Goal: Task Accomplishment & Management: Manage account settings

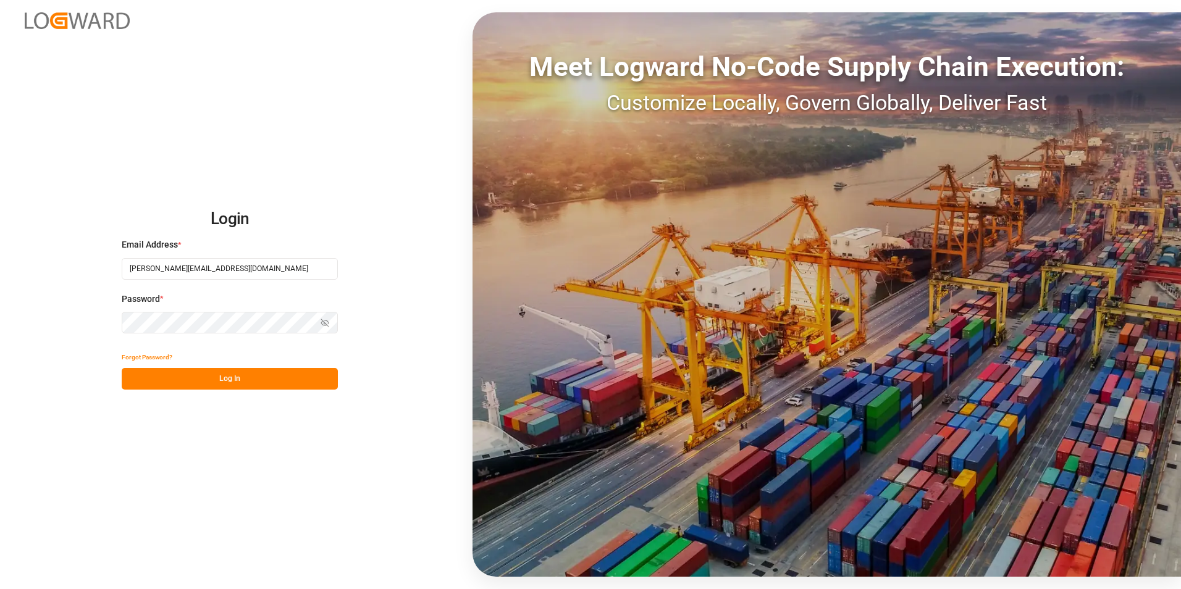
click at [193, 267] on input "[PERSON_NAME][EMAIL_ADDRESS][DOMAIN_NAME]" at bounding box center [230, 269] width 216 height 22
type input "robert.manelski@cofresco.com"
click at [176, 377] on button "Log In" at bounding box center [230, 379] width 216 height 22
click at [209, 382] on button "Log In" at bounding box center [230, 379] width 216 height 22
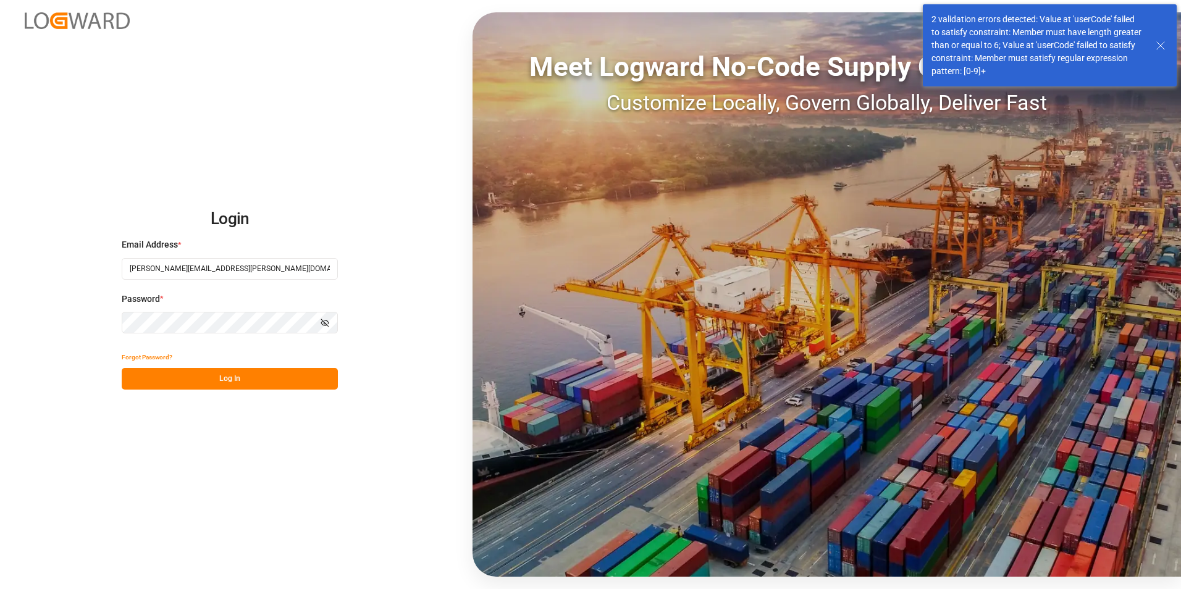
click at [1163, 43] on line at bounding box center [1159, 45] width 7 height 7
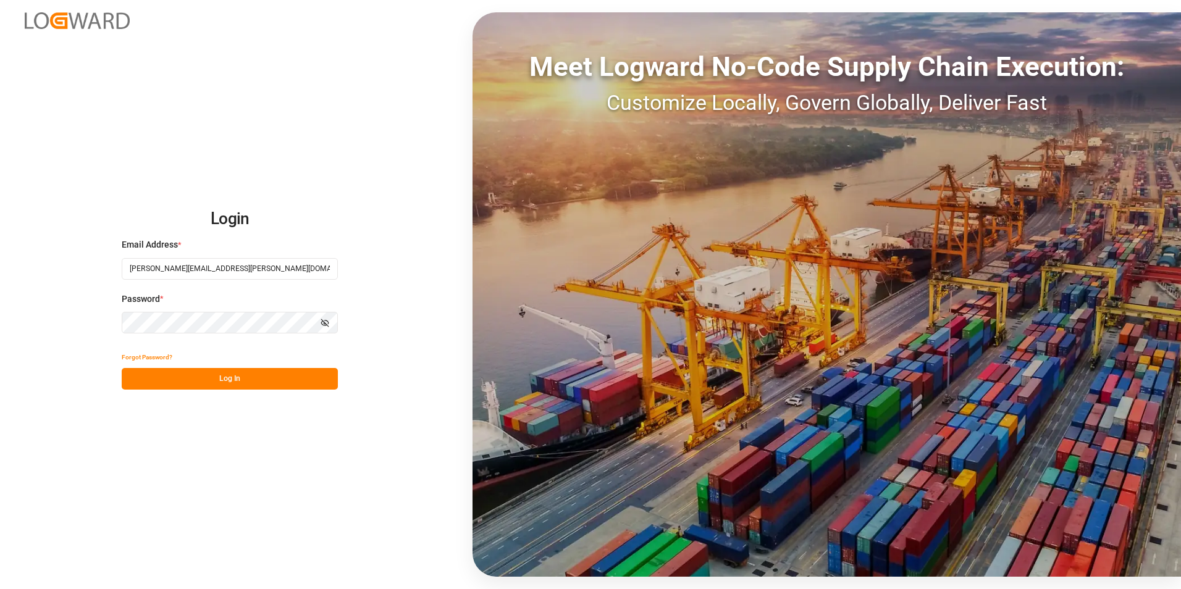
click at [167, 382] on button "Log In" at bounding box center [230, 379] width 216 height 22
type input "[PERSON_NAME][EMAIL_ADDRESS][DOMAIN_NAME]"
click at [182, 383] on button "Log In" at bounding box center [230, 379] width 216 height 22
